Goal: Task Accomplishment & Management: Manage account settings

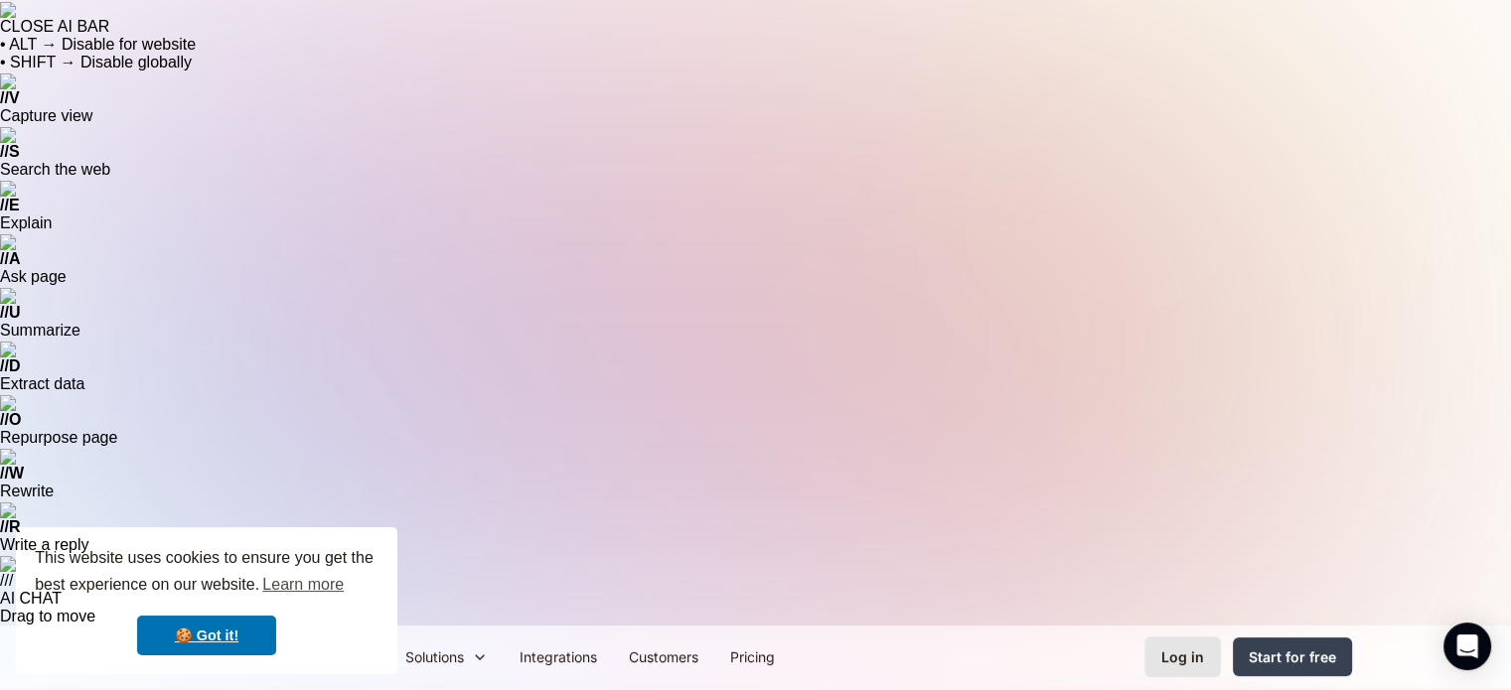
click at [1188, 647] on div "Log in" at bounding box center [1182, 657] width 43 height 21
